Goal: Information Seeking & Learning: Learn about a topic

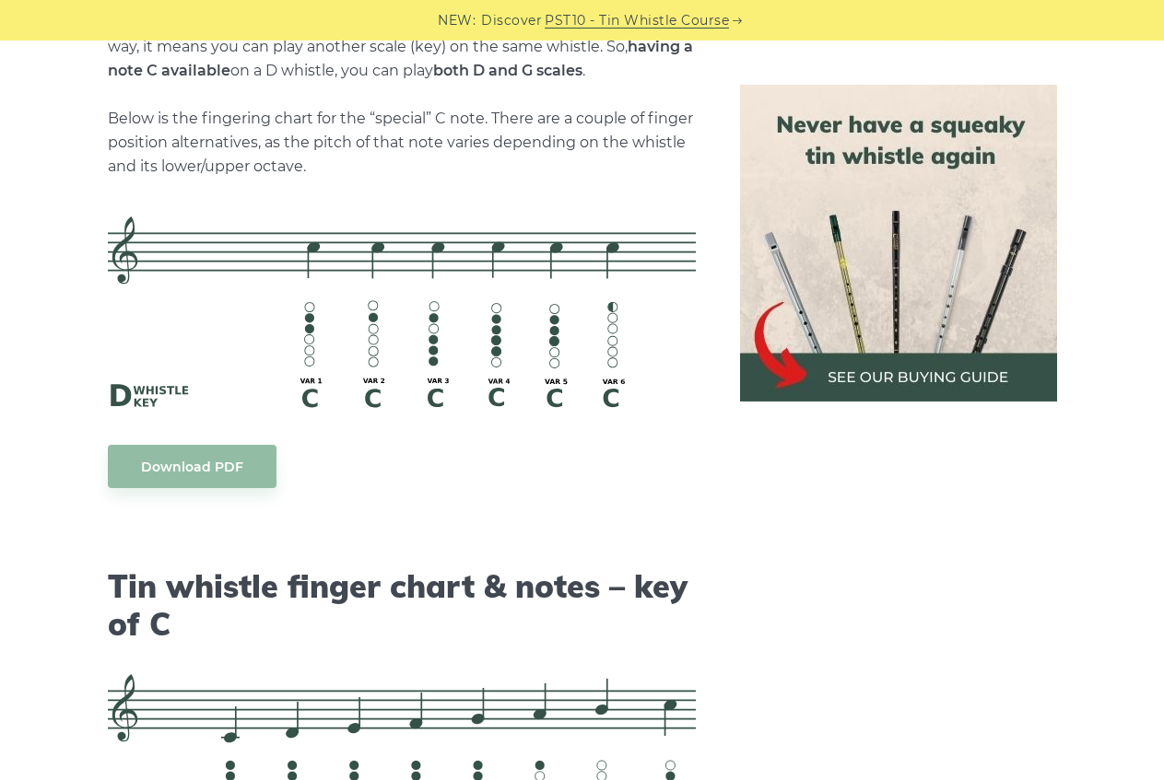
scroll to position [3362, 0]
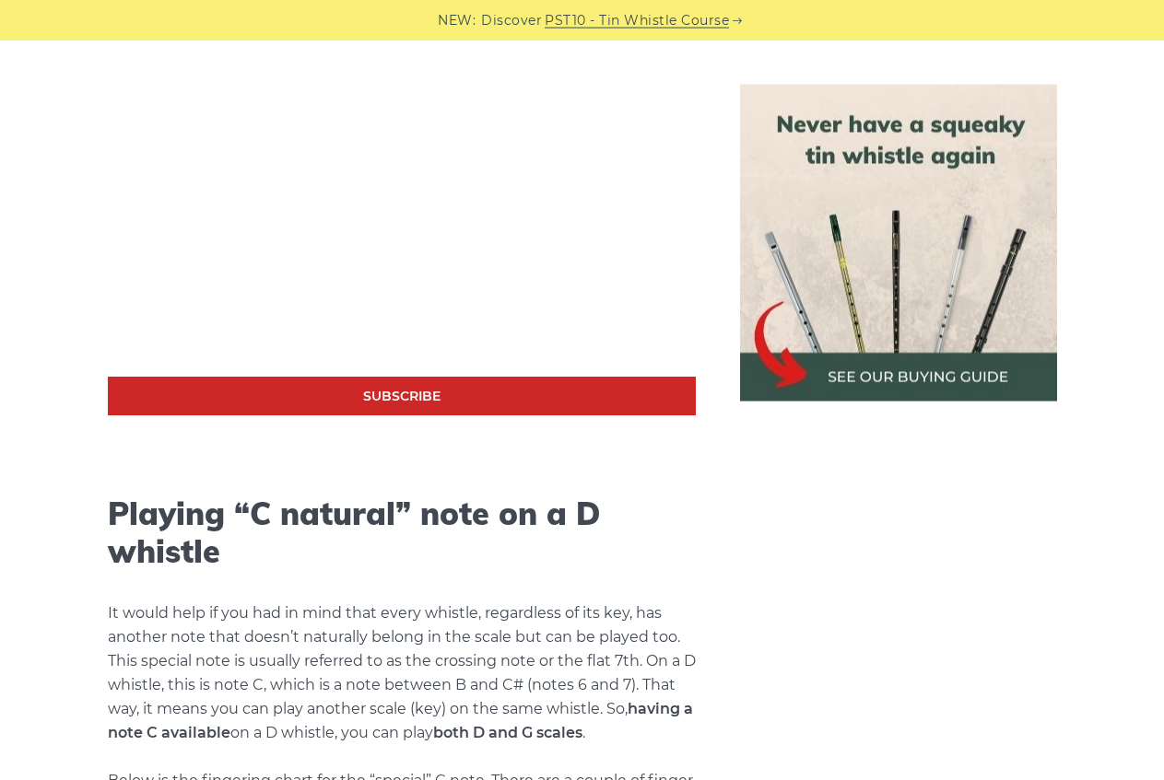
drag, startPoint x: 59, startPoint y: 245, endPoint x: 47, endPoint y: 397, distance: 152.5
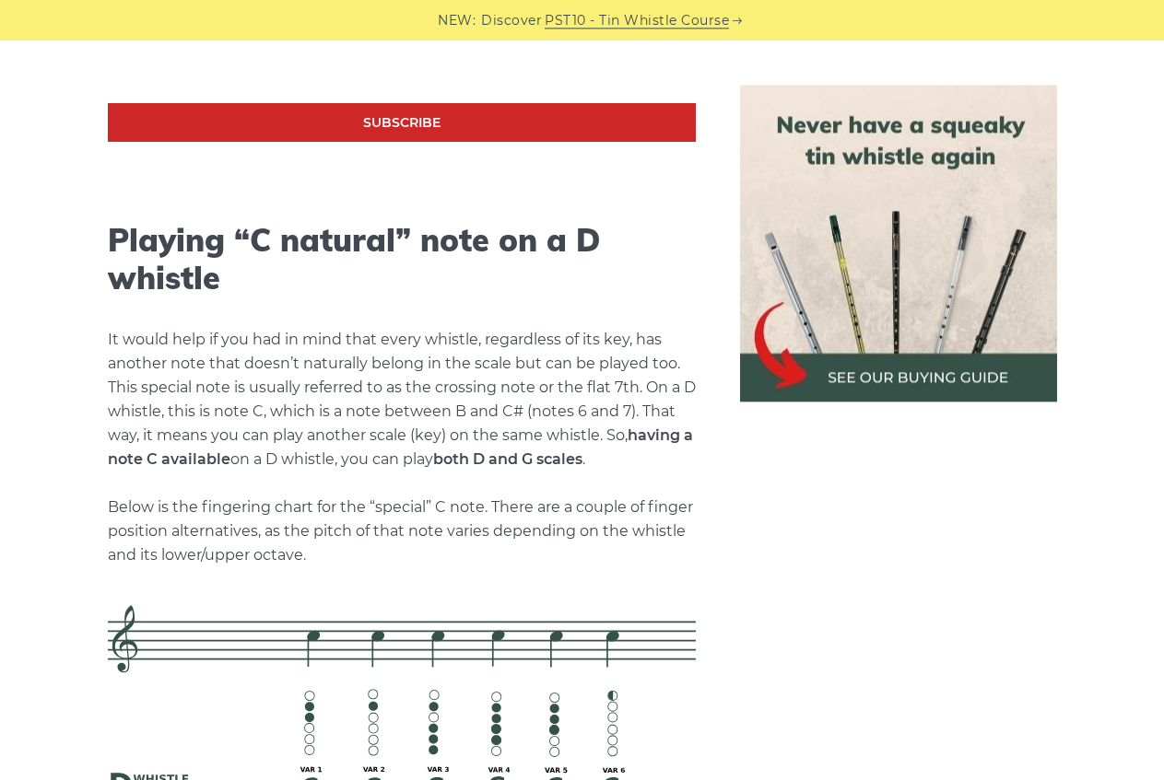
drag, startPoint x: 37, startPoint y: 529, endPoint x: 14, endPoint y: 437, distance: 95.0
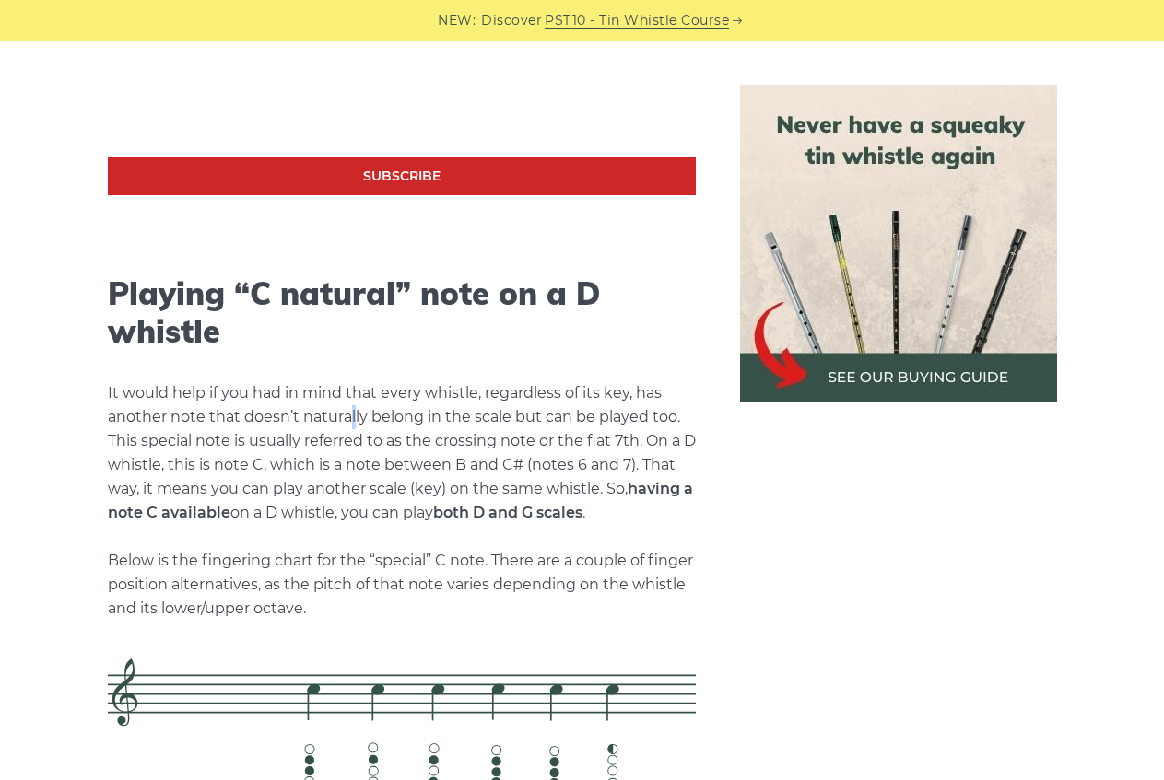
click at [355, 411] on p "It would help if you had in mind that every whistle, regardless of its key, has…" at bounding box center [402, 501] width 588 height 240
click at [194, 416] on p "It would help if you had in mind that every whistle, regardless of its key, has…" at bounding box center [402, 501] width 588 height 240
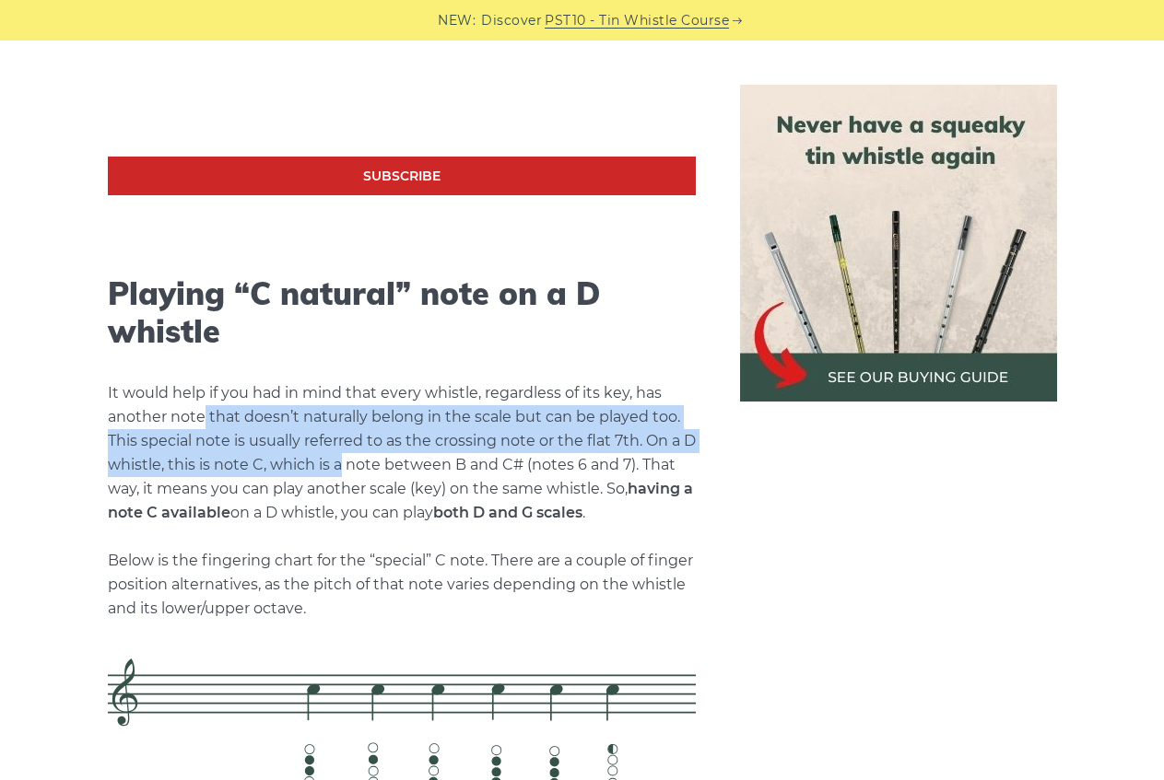
drag, startPoint x: 205, startPoint y: 421, endPoint x: 338, endPoint y: 461, distance: 139.3
click at [338, 461] on p "It would help if you had in mind that every whistle, regardless of its key, has…" at bounding box center [402, 501] width 588 height 240
click at [339, 461] on p "It would help if you had in mind that every whistle, regardless of its key, has…" at bounding box center [402, 501] width 588 height 240
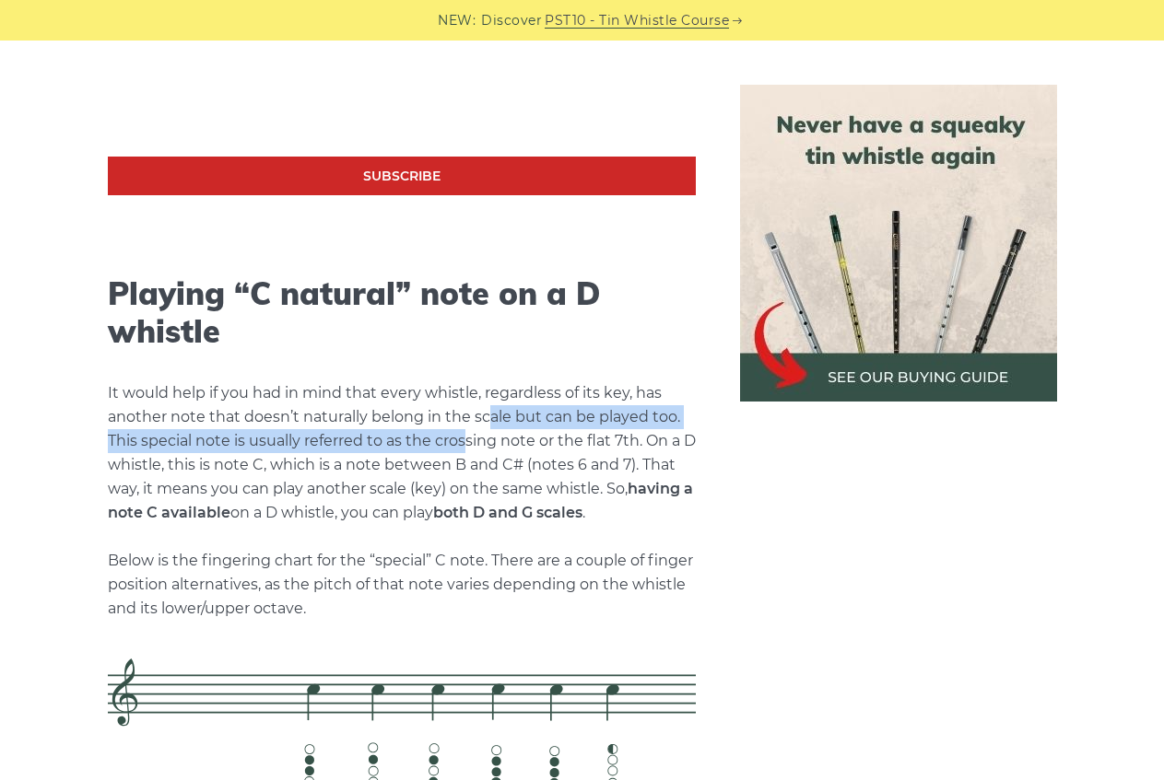
drag, startPoint x: 488, startPoint y: 428, endPoint x: 464, endPoint y: 453, distance: 34.5
click at [464, 453] on p "It would help if you had in mind that every whistle, regardless of its key, has…" at bounding box center [402, 501] width 588 height 240
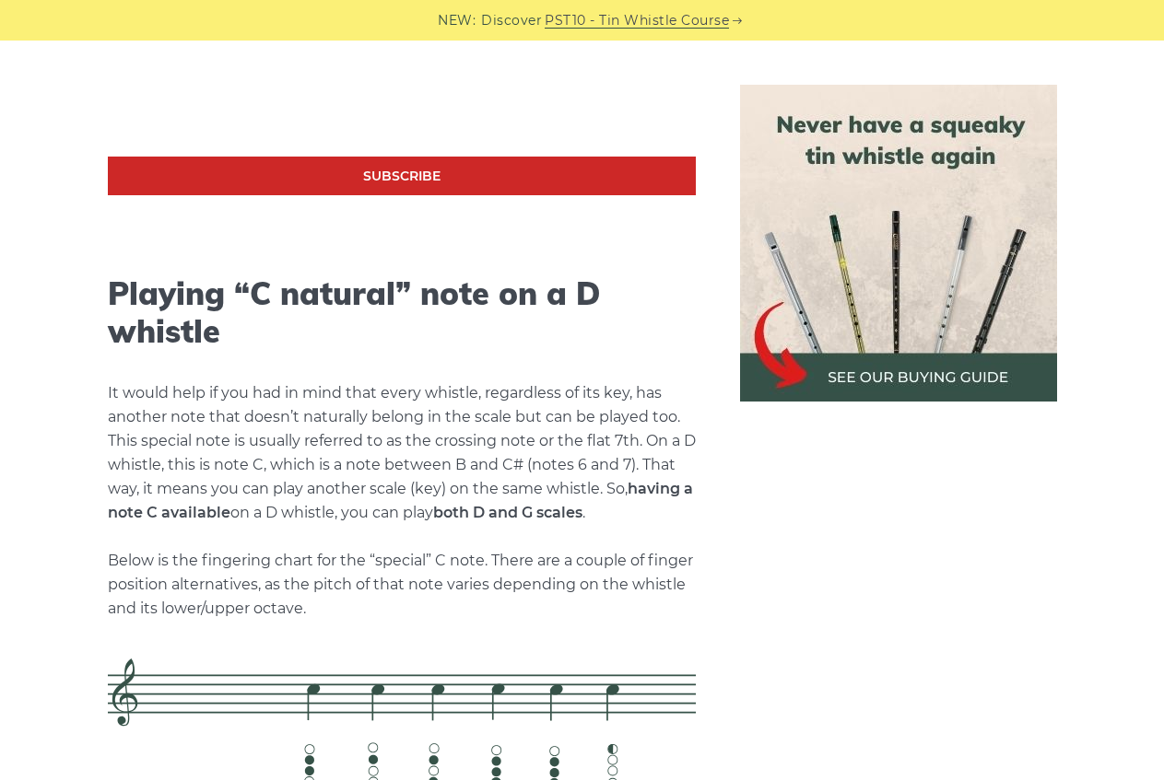
click at [464, 453] on p "It would help if you had in mind that every whistle, regardless of its key, has…" at bounding box center [402, 501] width 588 height 240
click at [275, 421] on p "It would help if you had in mind that every whistle, regardless of its key, has…" at bounding box center [402, 501] width 588 height 240
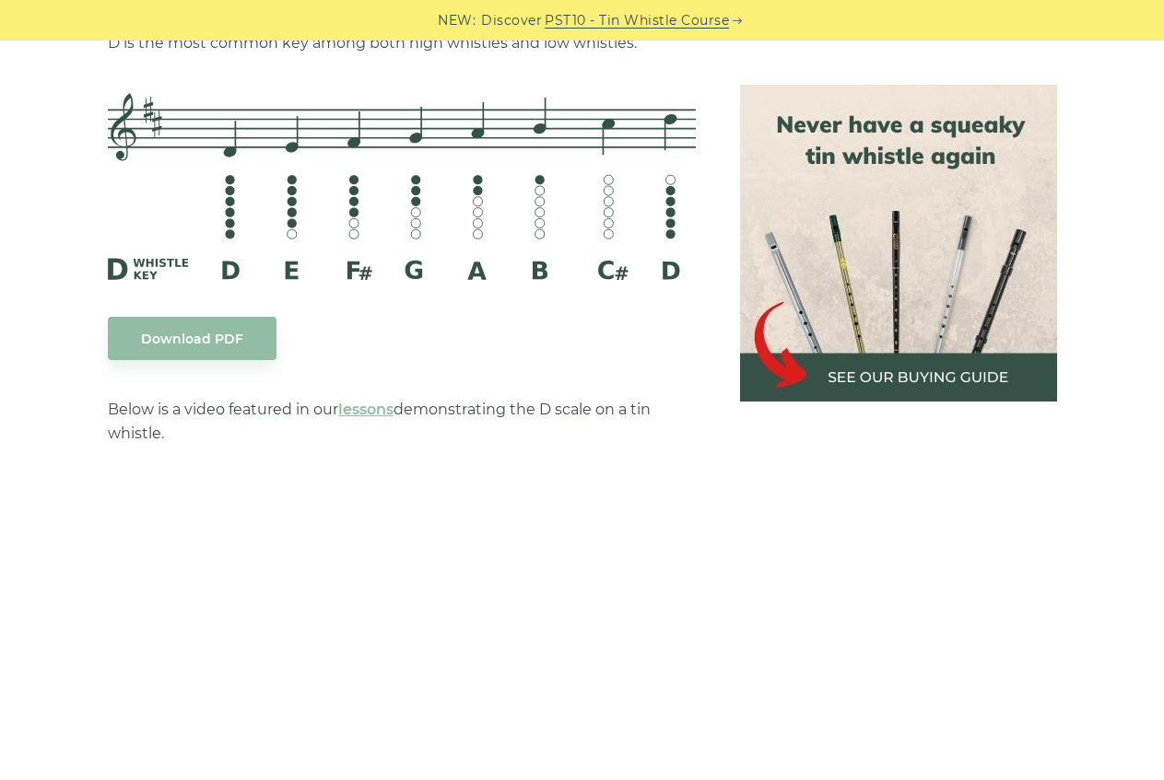
scroll to position [3202, 0]
